Goal: Find specific page/section: Find specific page/section

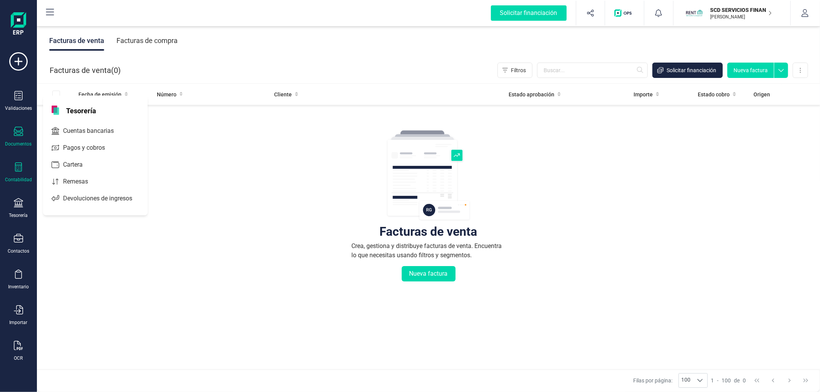
click at [21, 170] on icon at bounding box center [18, 167] width 7 height 9
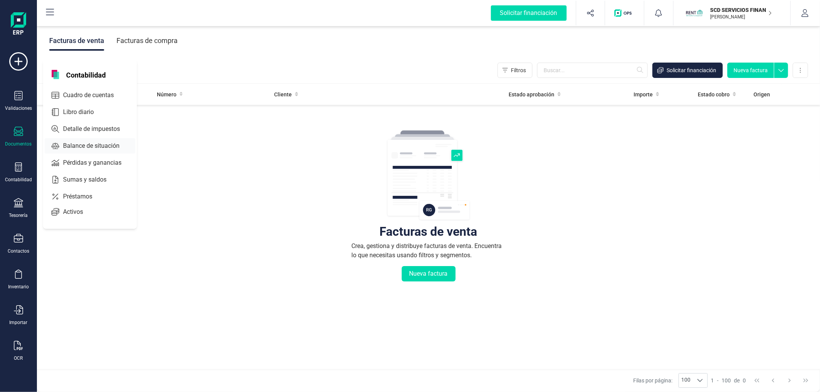
click at [78, 113] on span "Libro diario" at bounding box center [84, 112] width 48 height 9
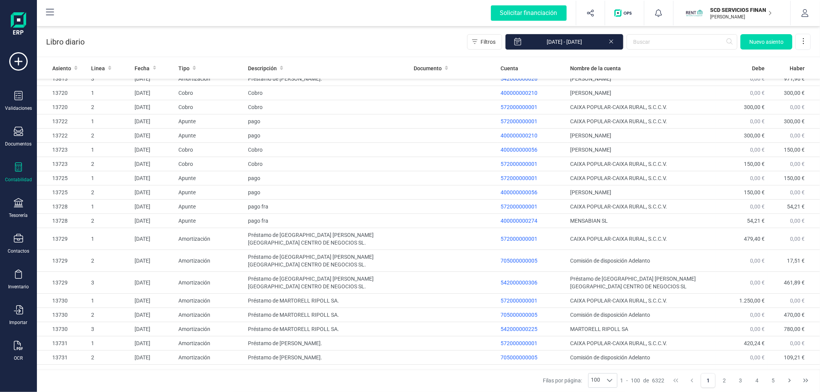
scroll to position [982, 0]
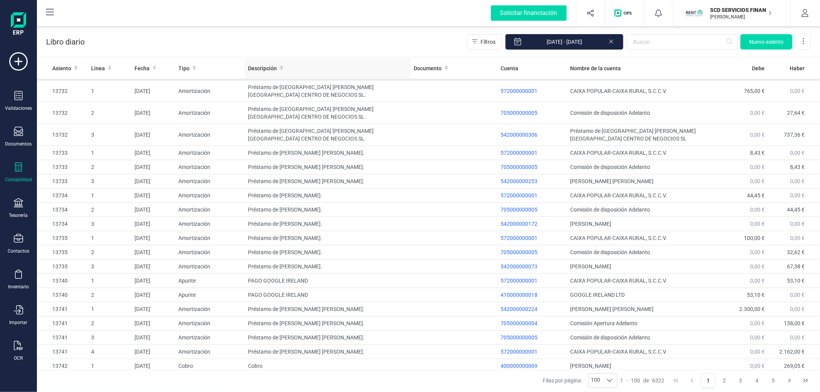
click at [352, 58] on th "Descripción" at bounding box center [328, 68] width 166 height 21
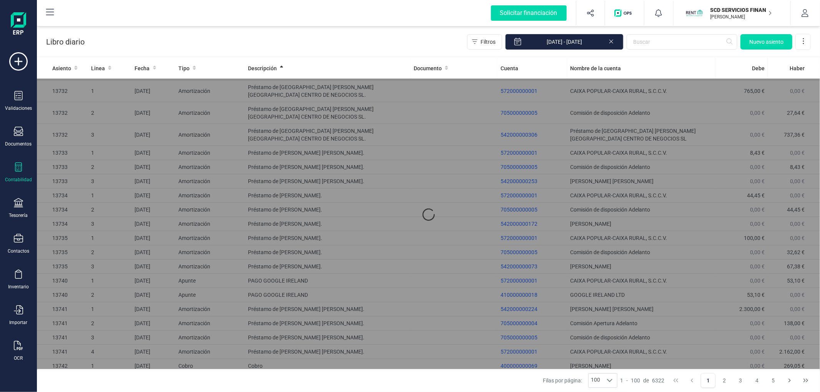
scroll to position [0, 0]
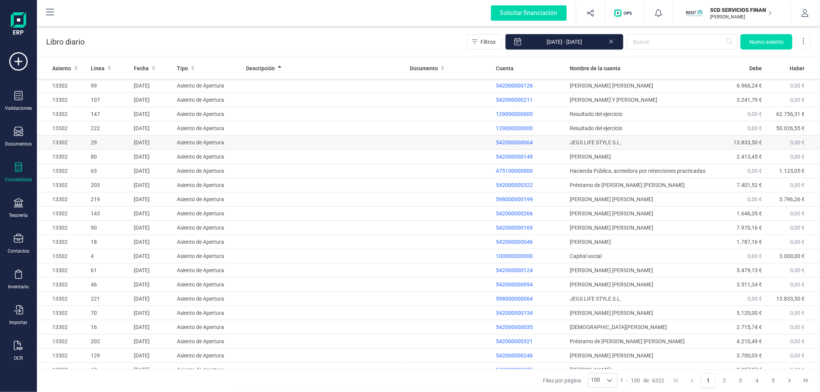
click at [319, 66] on div "Descripción" at bounding box center [325, 69] width 158 height 8
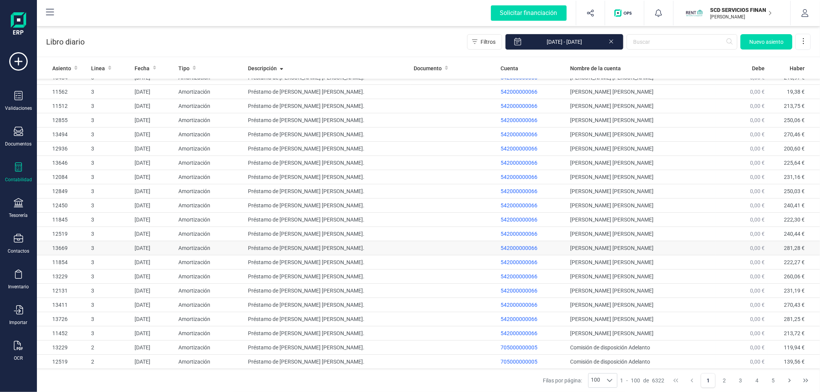
scroll to position [1155, 0]
click at [725, 381] on button "2" at bounding box center [724, 381] width 15 height 15
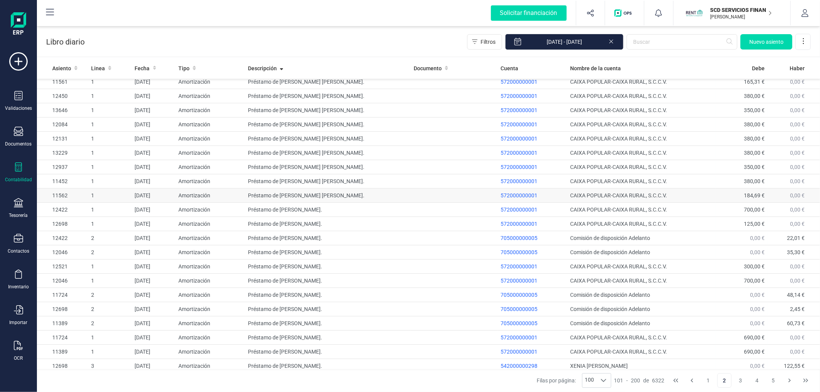
scroll to position [0, 0]
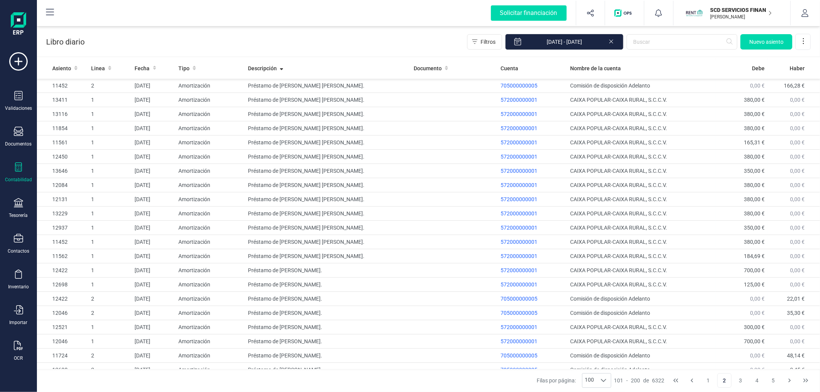
click at [731, 384] on button "2" at bounding box center [724, 381] width 15 height 15
click at [747, 381] on button "3" at bounding box center [740, 381] width 15 height 15
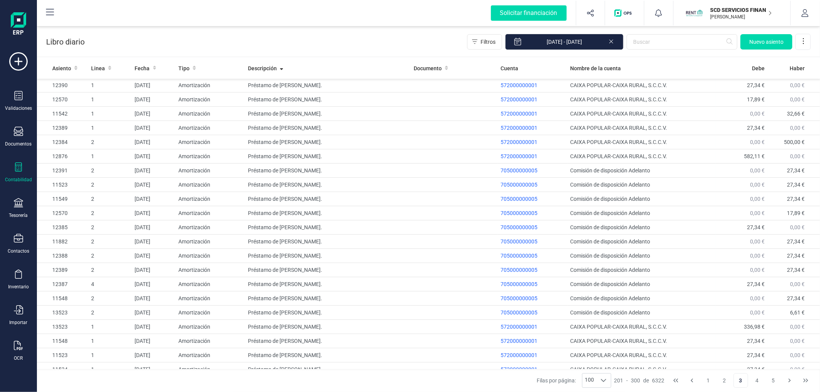
scroll to position [640, 0]
click at [759, 380] on button "4" at bounding box center [756, 381] width 15 height 15
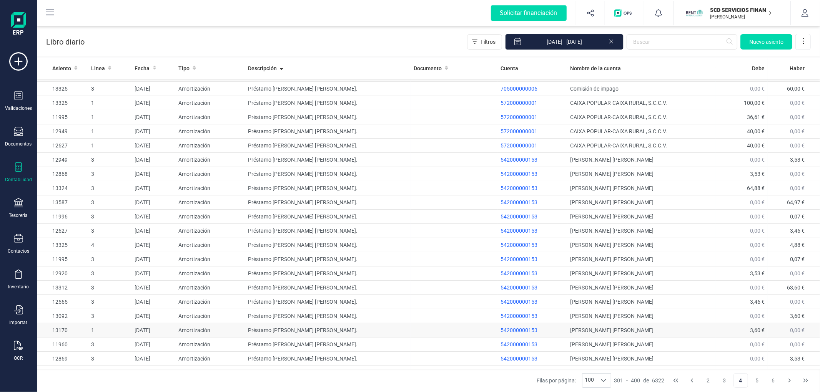
scroll to position [1132, 0]
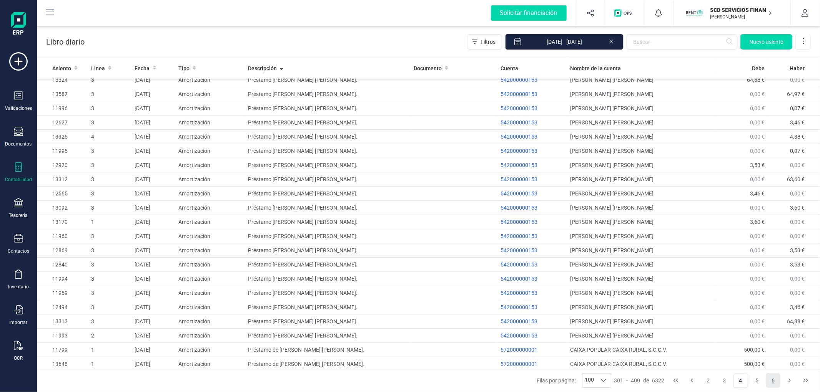
click at [771, 379] on button "6" at bounding box center [773, 381] width 15 height 15
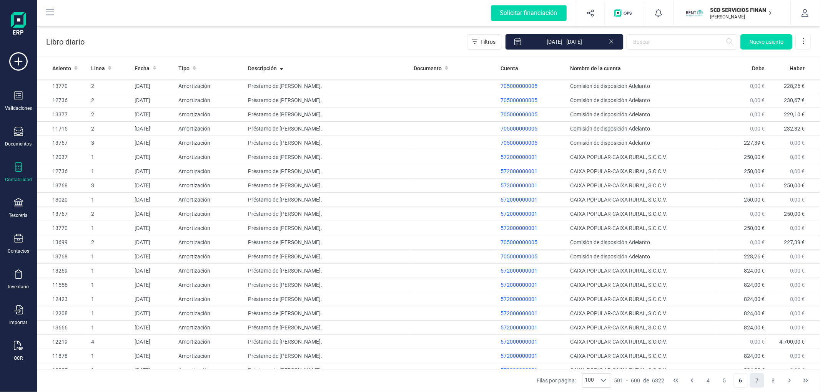
scroll to position [384, 0]
click at [760, 378] on button "7" at bounding box center [756, 381] width 15 height 15
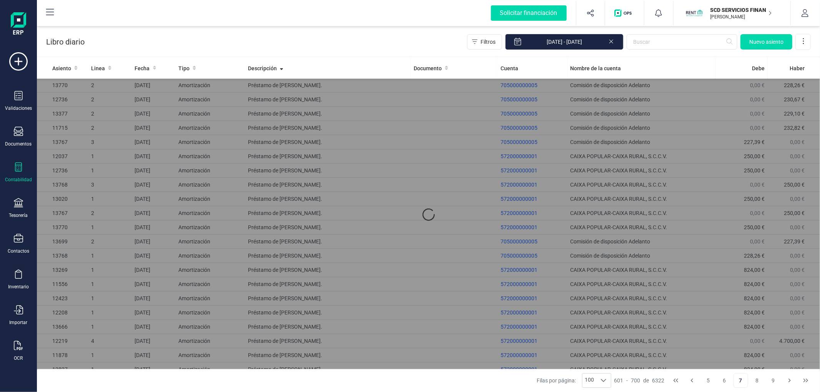
scroll to position [0, 0]
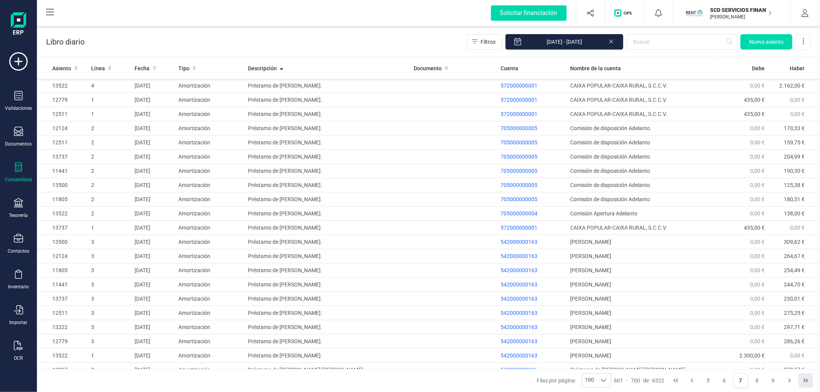
click at [808, 384] on button "Last Page" at bounding box center [805, 381] width 15 height 15
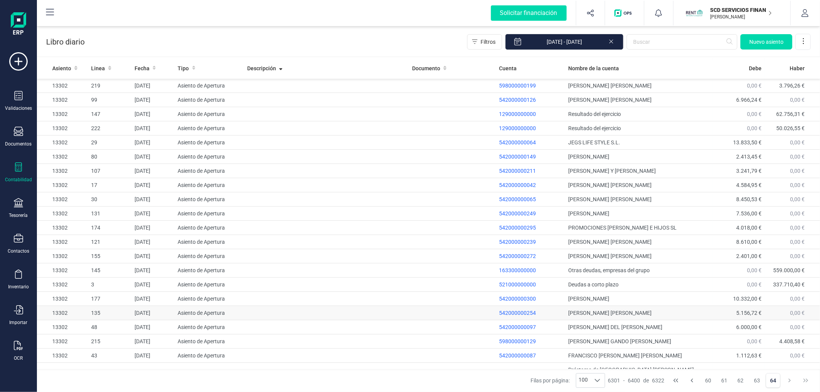
scroll to position [28, 0]
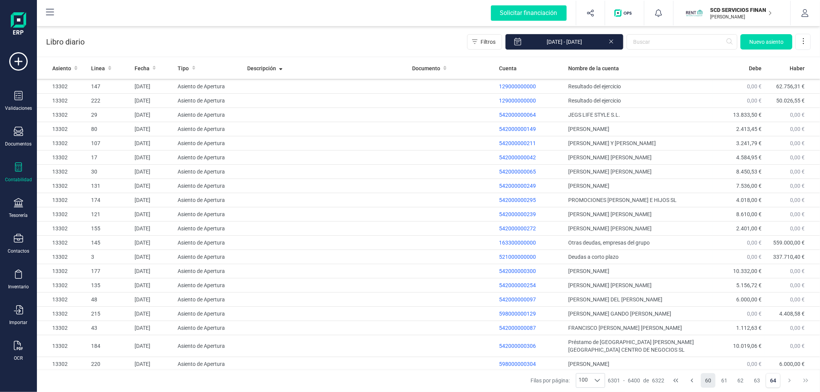
click at [709, 383] on button "60" at bounding box center [708, 381] width 15 height 15
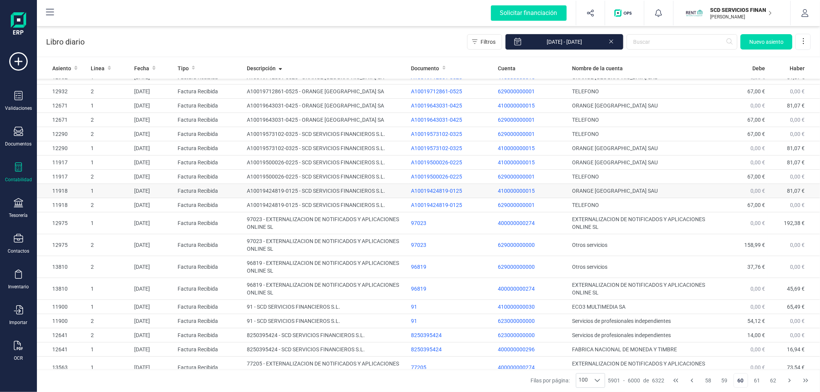
scroll to position [726, 0]
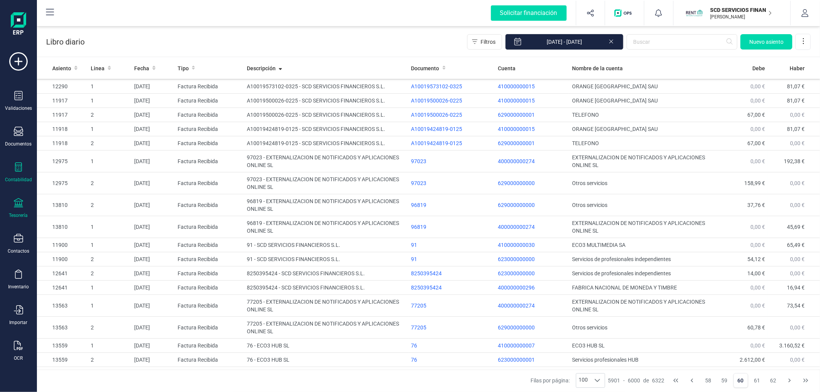
click at [12, 212] on div "Tesorería" at bounding box center [18, 208] width 31 height 20
click at [81, 148] on span "Pagos y cobros" at bounding box center [89, 147] width 59 height 9
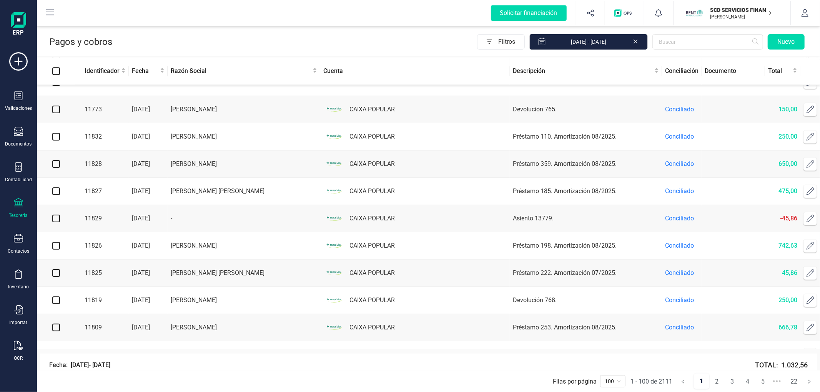
scroll to position [2511, 0]
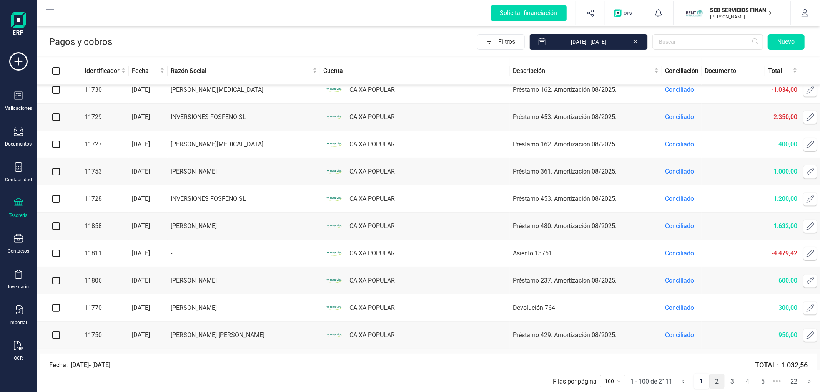
click at [715, 383] on link "2" at bounding box center [716, 381] width 15 height 15
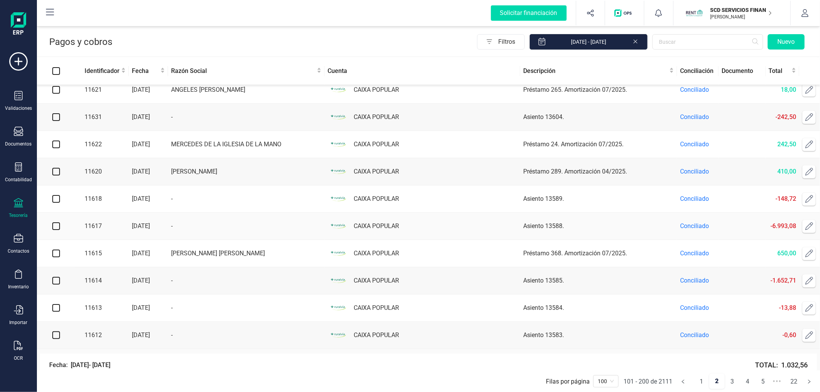
scroll to position [2510, 0]
click at [758, 382] on link "5" at bounding box center [763, 381] width 15 height 15
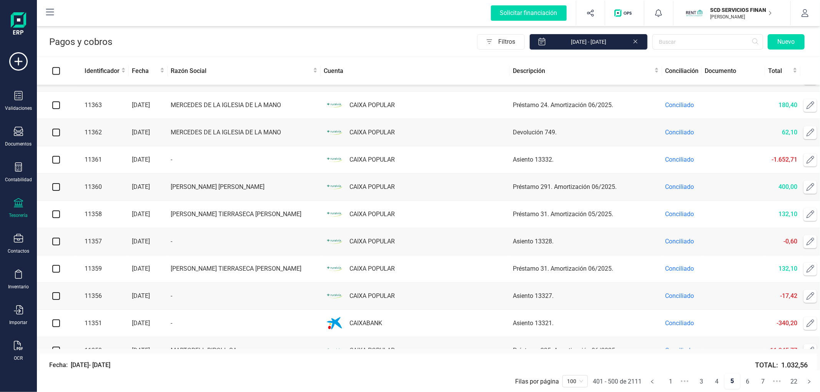
scroll to position [1025, 0]
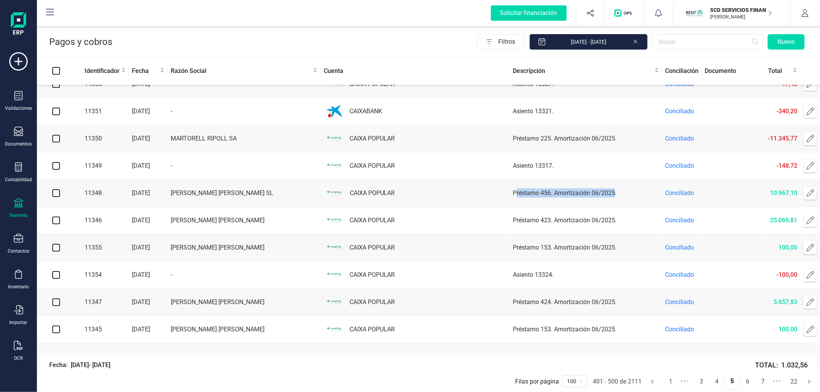
drag, startPoint x: 510, startPoint y: 214, endPoint x: 609, endPoint y: 212, distance: 99.2
click at [609, 207] on td "Préstamo 456. Amortización 06/2025." at bounding box center [586, 193] width 152 height 27
click at [545, 234] on td "Préstamo 423. Amortización 06/2025." at bounding box center [586, 220] width 152 height 27
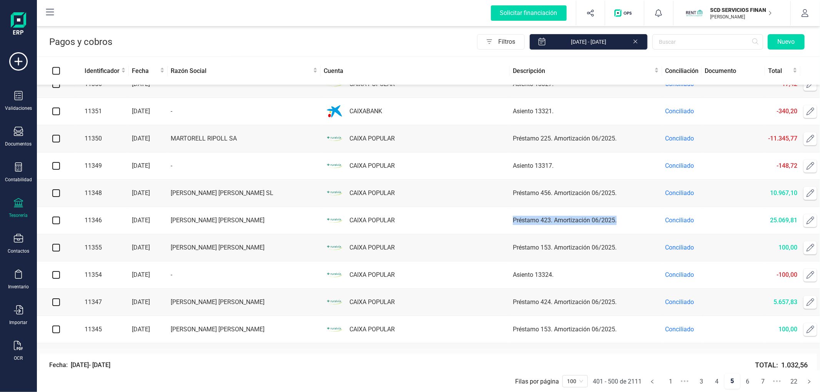
click at [566, 234] on td "Préstamo 423. Amortización 06/2025." at bounding box center [586, 220] width 152 height 27
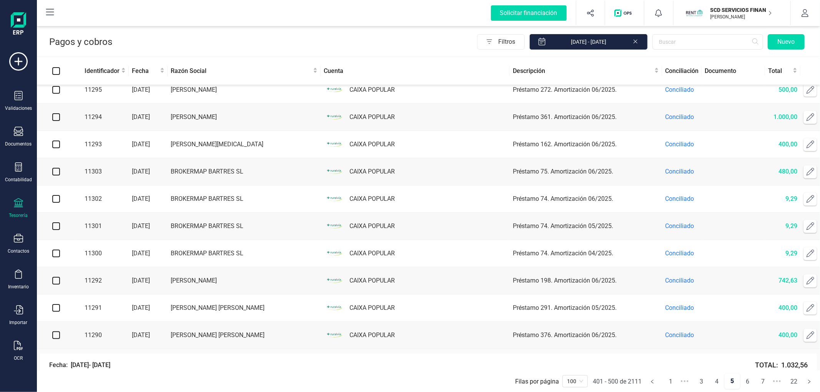
scroll to position [2511, 0]
click at [754, 383] on link "6" at bounding box center [747, 381] width 15 height 15
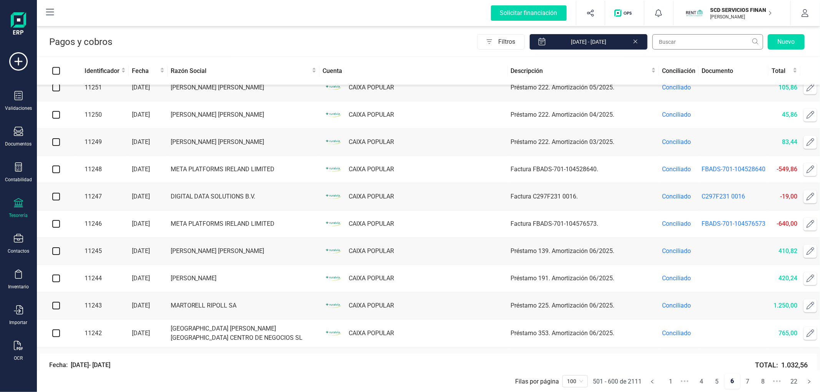
scroll to position [1153, 0]
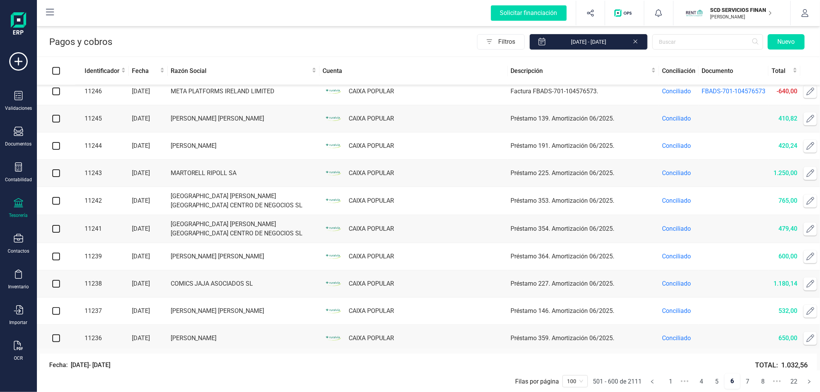
drag, startPoint x: 732, startPoint y: 15, endPoint x: 723, endPoint y: 46, distance: 33.1
click at [732, 17] on p "[PERSON_NAME]" at bounding box center [740, 17] width 61 height 6
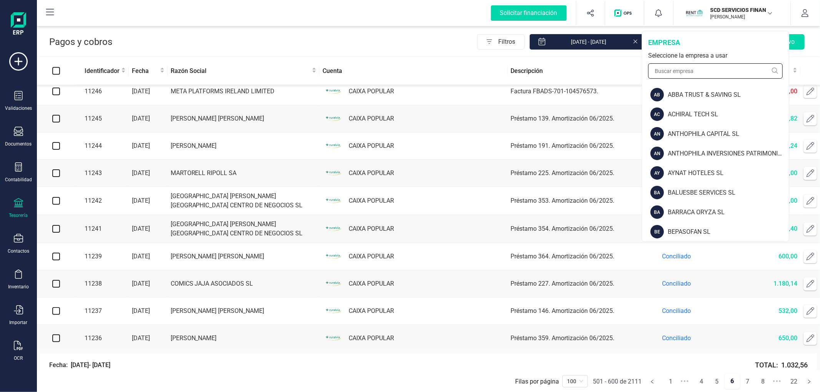
click at [722, 65] on input "text" at bounding box center [715, 70] width 135 height 15
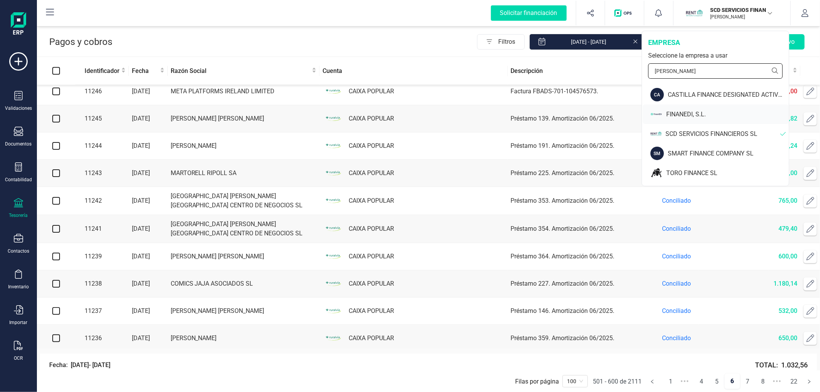
type input "finan"
click at [664, 120] on div "FINANEDI, S.L." at bounding box center [716, 115] width 146 height 20
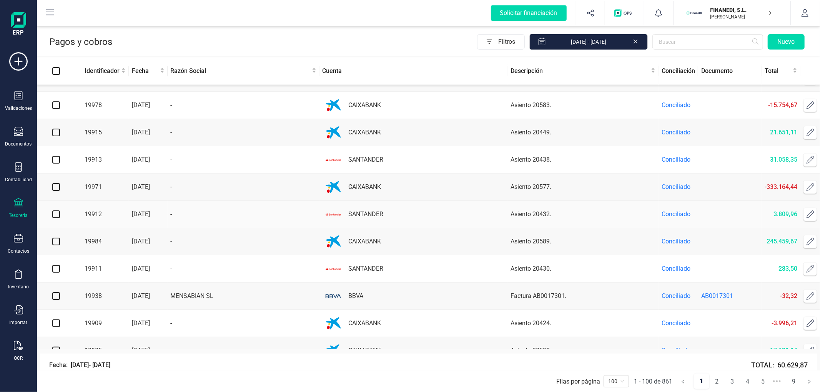
scroll to position [2126, 0]
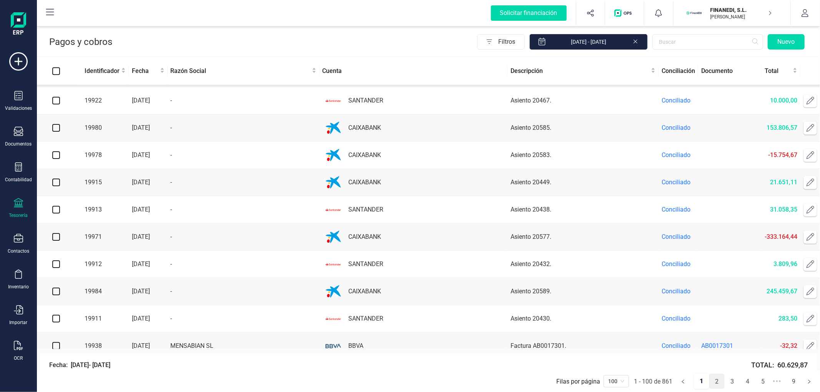
click at [716, 383] on link "2" at bounding box center [716, 381] width 15 height 15
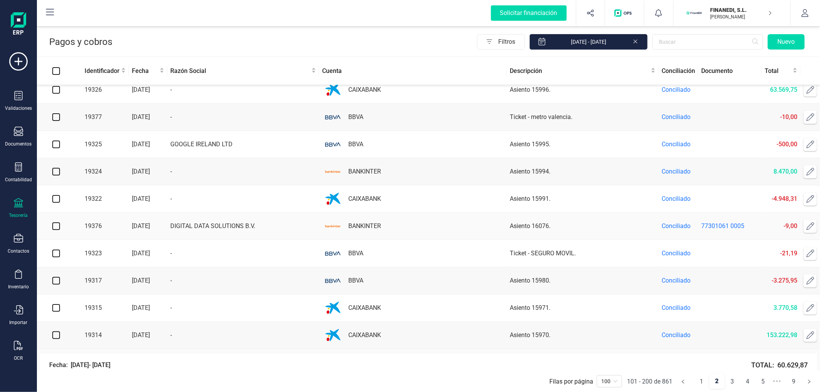
scroll to position [2511, 0]
click at [523, 73] on span "Descripción" at bounding box center [579, 70] width 139 height 9
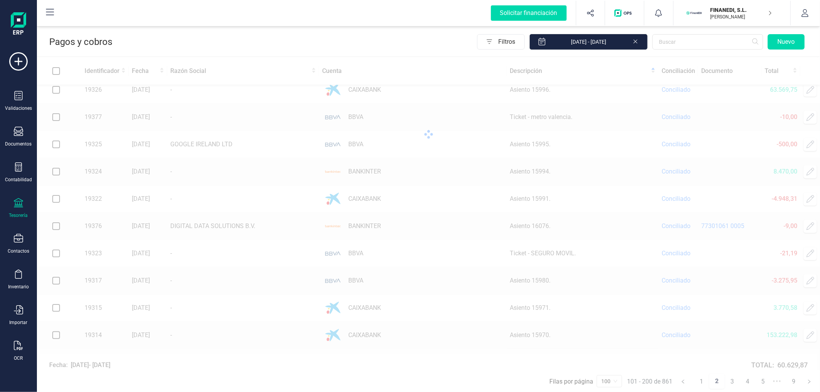
scroll to position [0, 0]
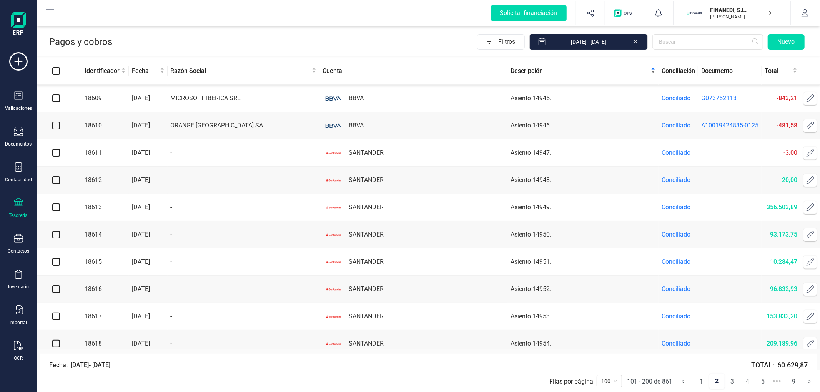
click at [579, 71] on span "Descripción" at bounding box center [579, 70] width 139 height 9
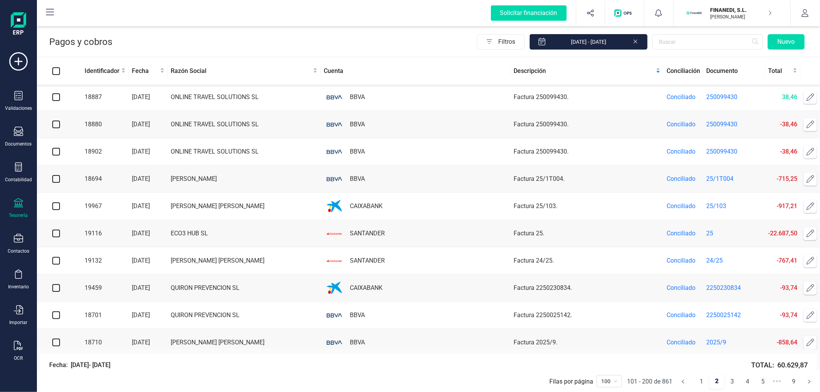
scroll to position [2510, 0]
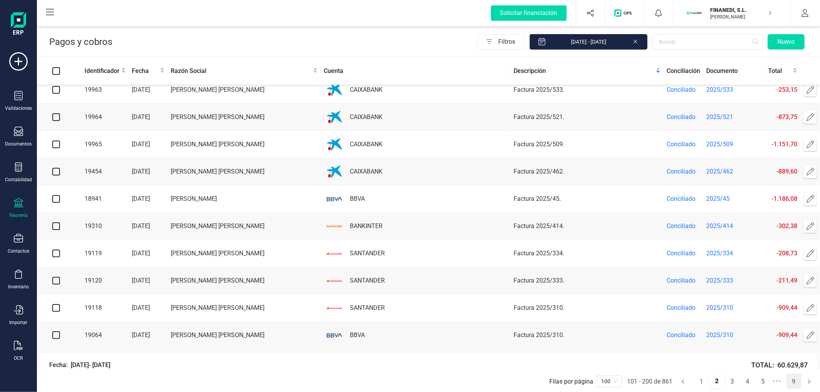
click at [797, 383] on link "9" at bounding box center [793, 381] width 15 height 15
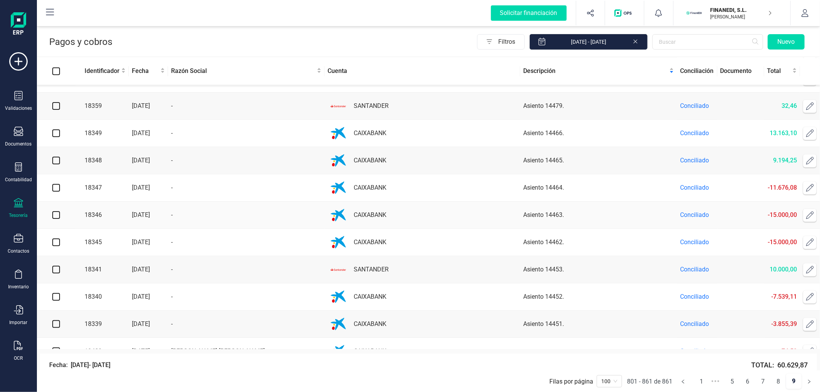
scroll to position [1428, 0]
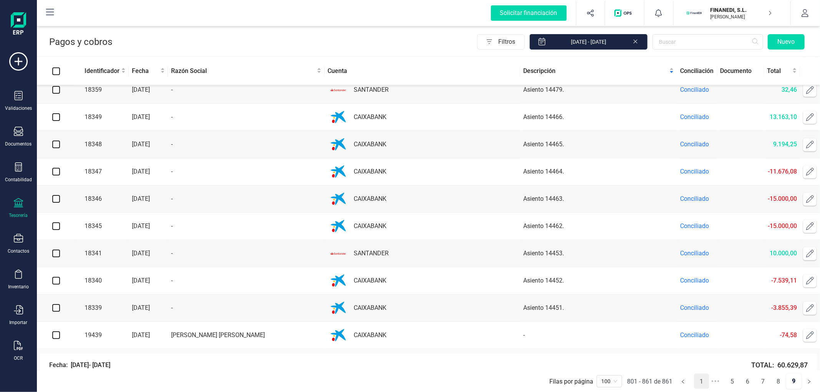
drag, startPoint x: 701, startPoint y: 382, endPoint x: 701, endPoint y: 387, distance: 5.0
click at [701, 383] on link "1" at bounding box center [701, 381] width 15 height 15
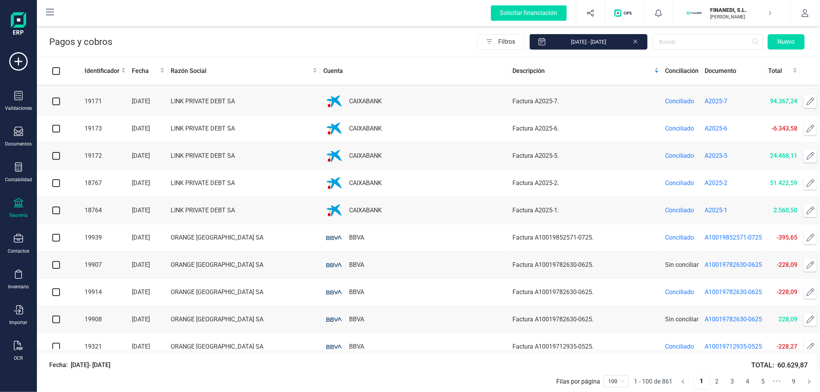
scroll to position [2513, 0]
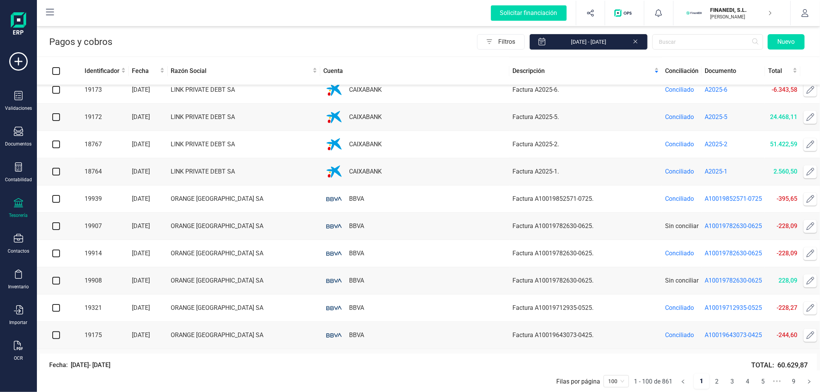
click at [809, 171] on icon at bounding box center [810, 172] width 8 height 8
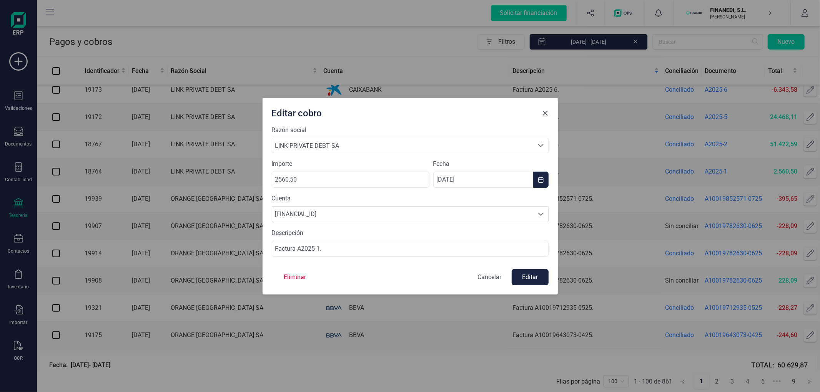
click at [543, 110] on span "Close" at bounding box center [545, 113] width 6 height 6
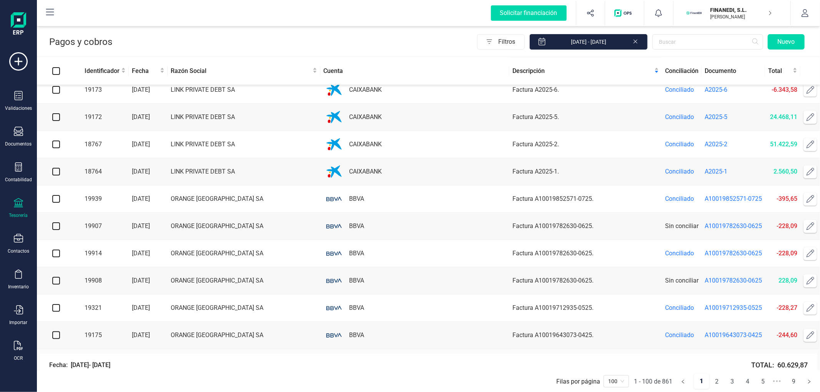
click at [809, 197] on icon at bounding box center [810, 199] width 8 height 8
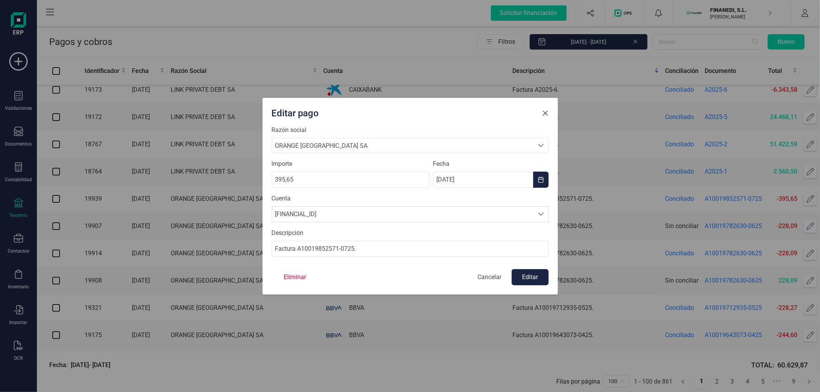
click at [545, 117] on button "Close" at bounding box center [545, 113] width 12 height 12
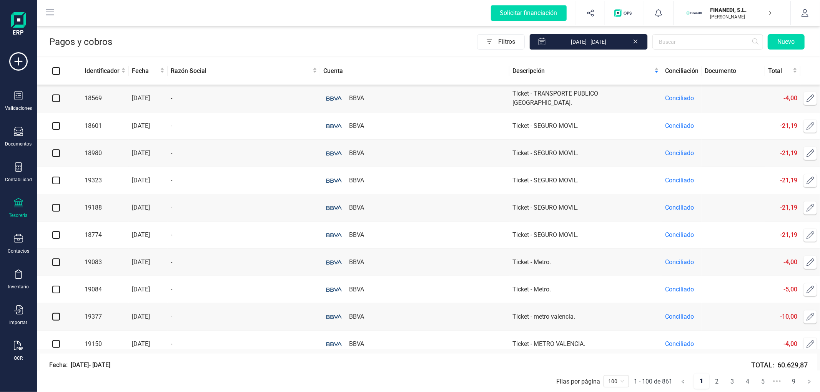
scroll to position [0, 0]
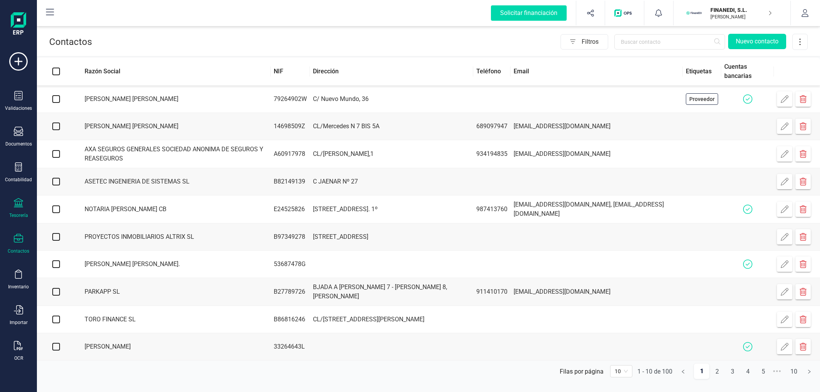
click at [23, 204] on div "Tesorería" at bounding box center [18, 208] width 31 height 20
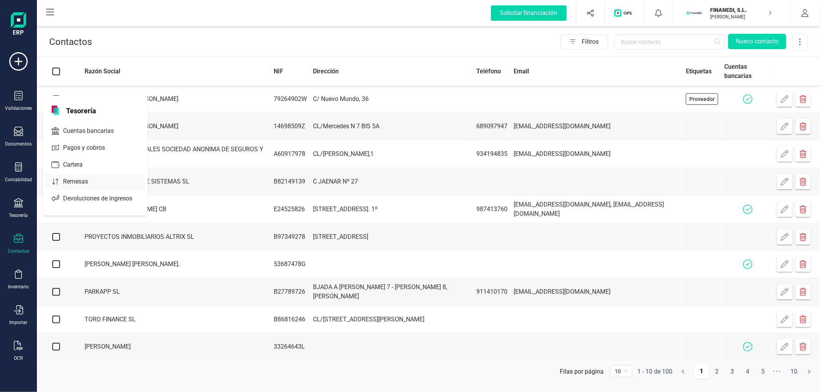
click at [79, 184] on span "Remesas" at bounding box center [81, 181] width 42 height 9
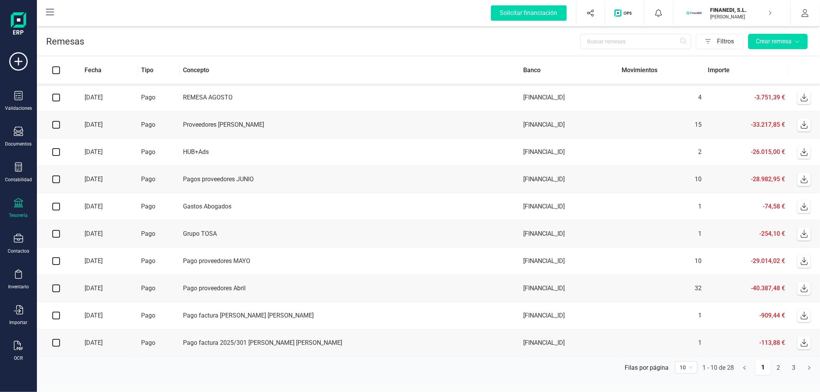
click at [393, 159] on td "HUB+Ads" at bounding box center [350, 152] width 340 height 27
click at [460, 286] on td "Pago proveedores Abril" at bounding box center [350, 288] width 340 height 27
click at [442, 47] on div "Filtros Crear remesa" at bounding box center [447, 41] width 726 height 15
click at [596, 43] on input "text" at bounding box center [635, 41] width 111 height 15
click at [494, 36] on div "Filtros Crear remesa" at bounding box center [447, 41] width 726 height 15
